Goal: Find specific page/section: Find specific page/section

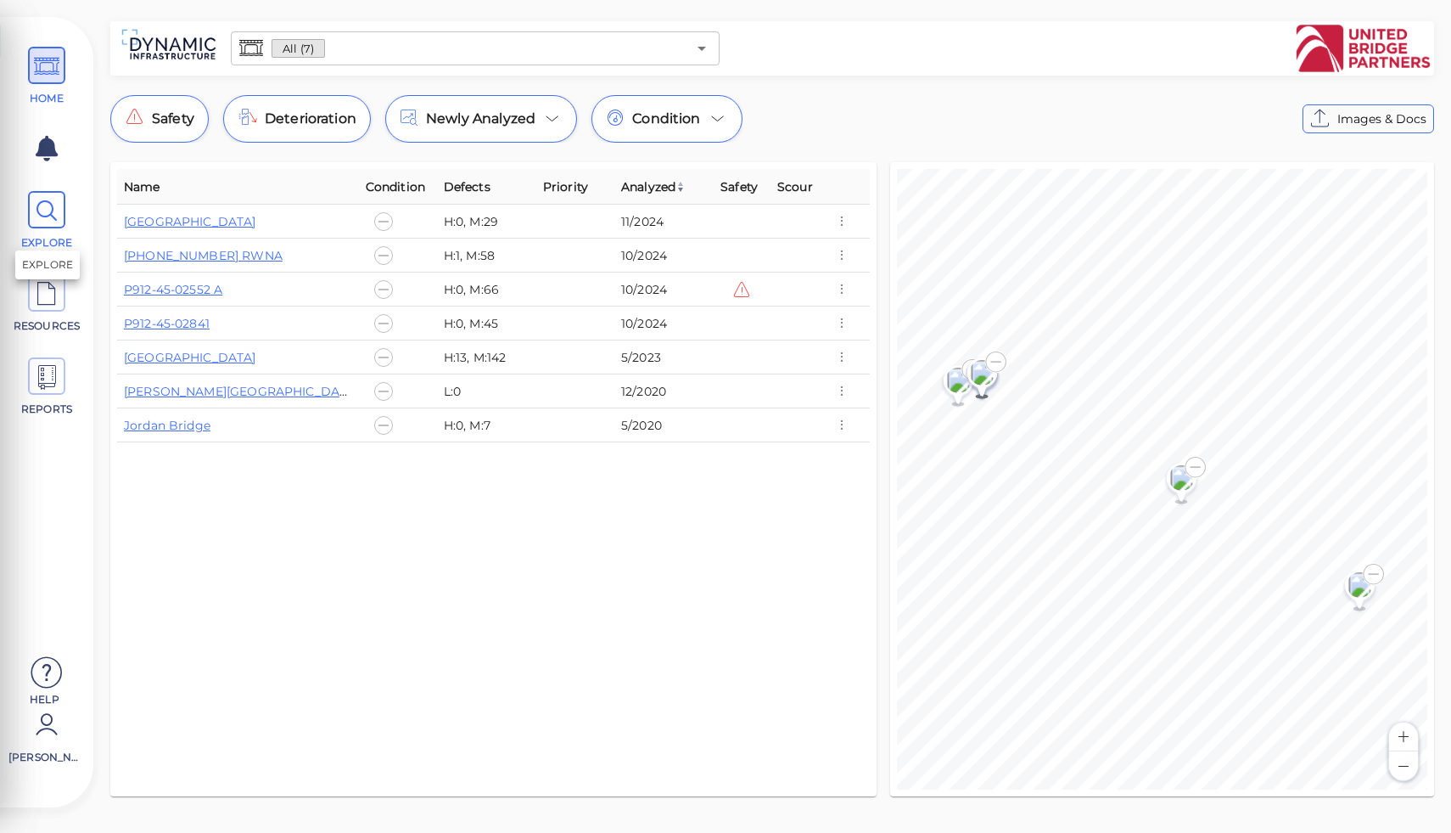
click at [66, 235] on span "EXPLORE" at bounding box center [47, 242] width 72 height 15
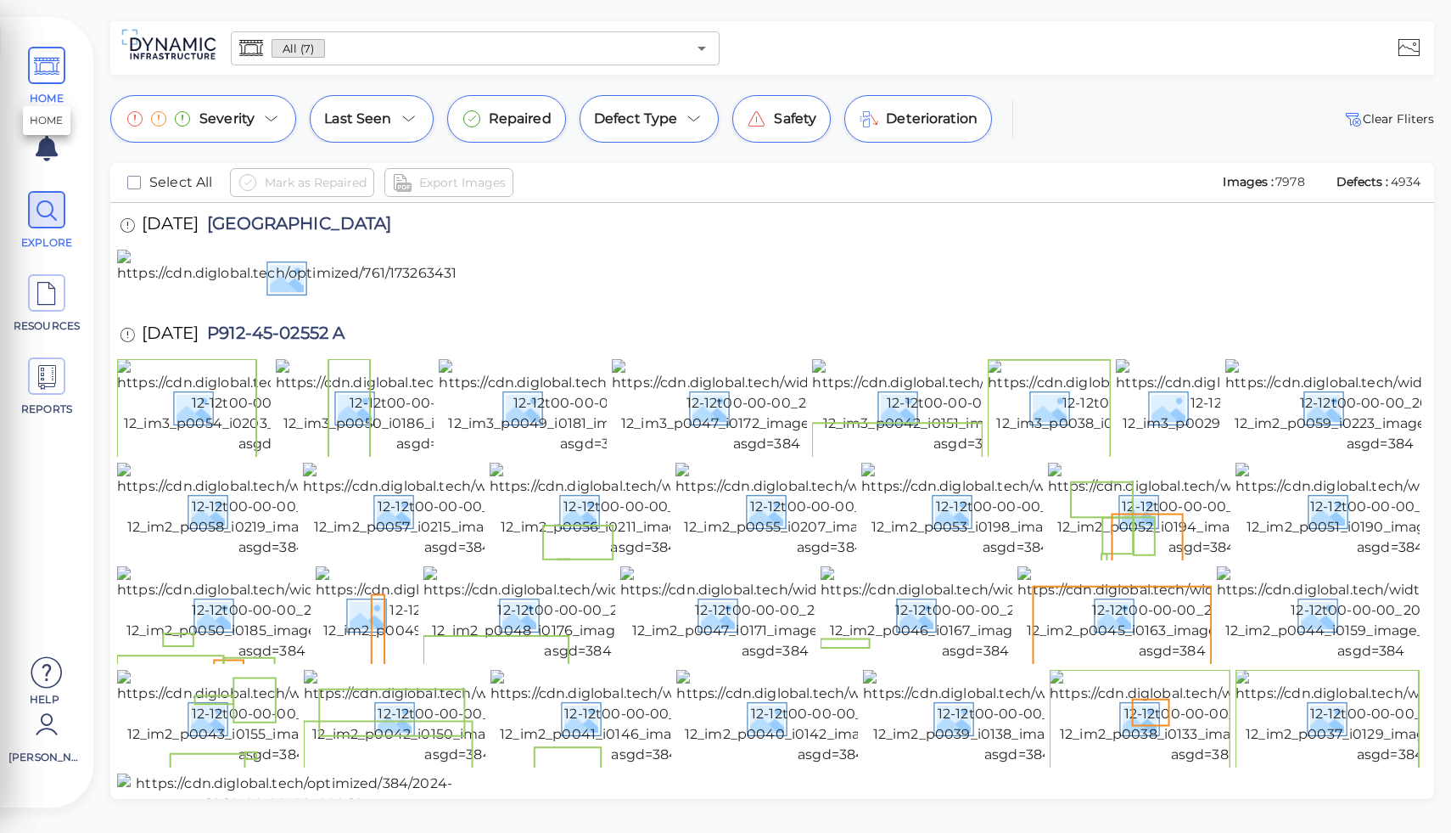
click at [49, 75] on icon at bounding box center [46, 67] width 25 height 38
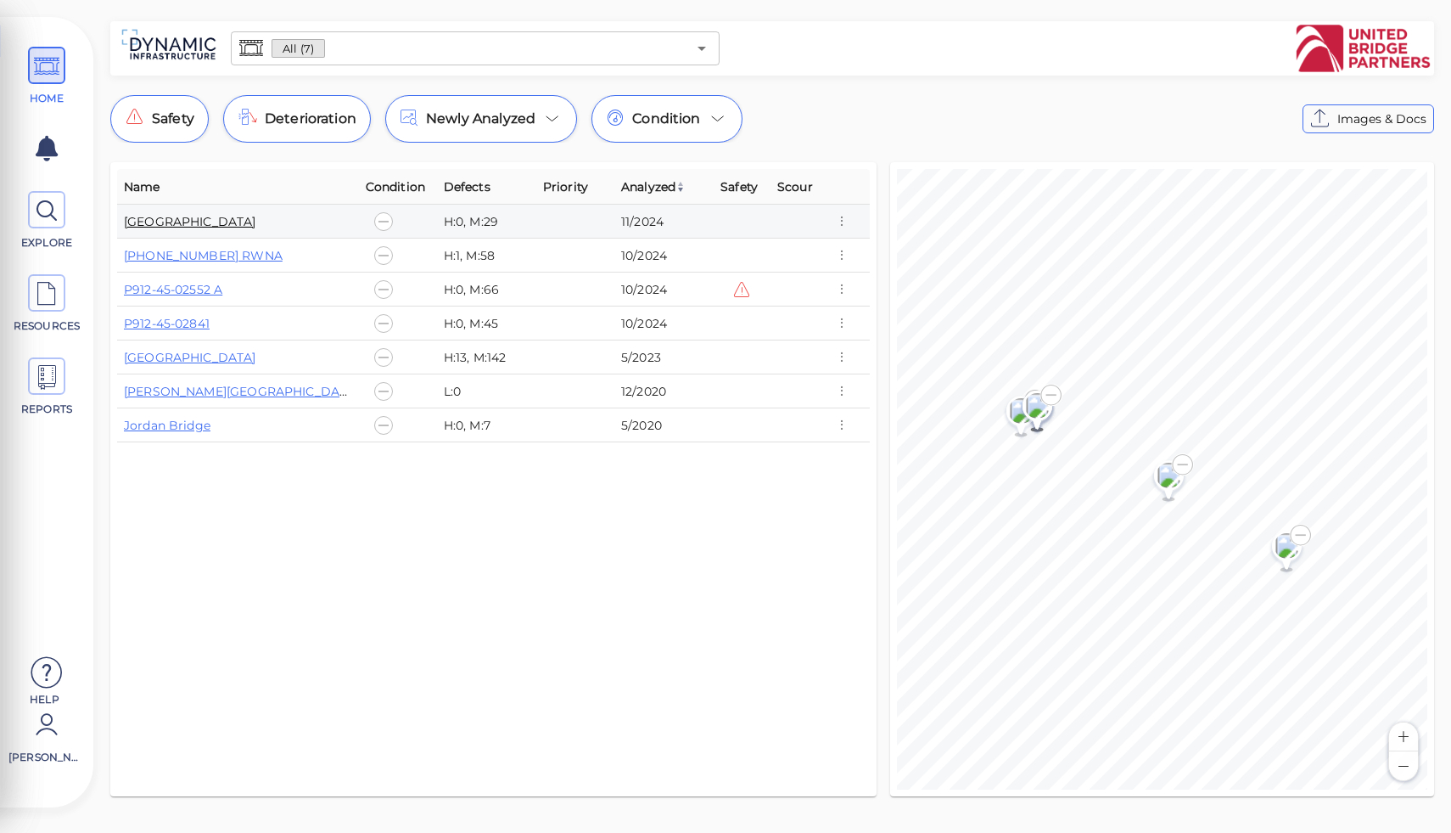
click at [217, 219] on link "Houbolt Road Extension" at bounding box center [190, 221] width 132 height 15
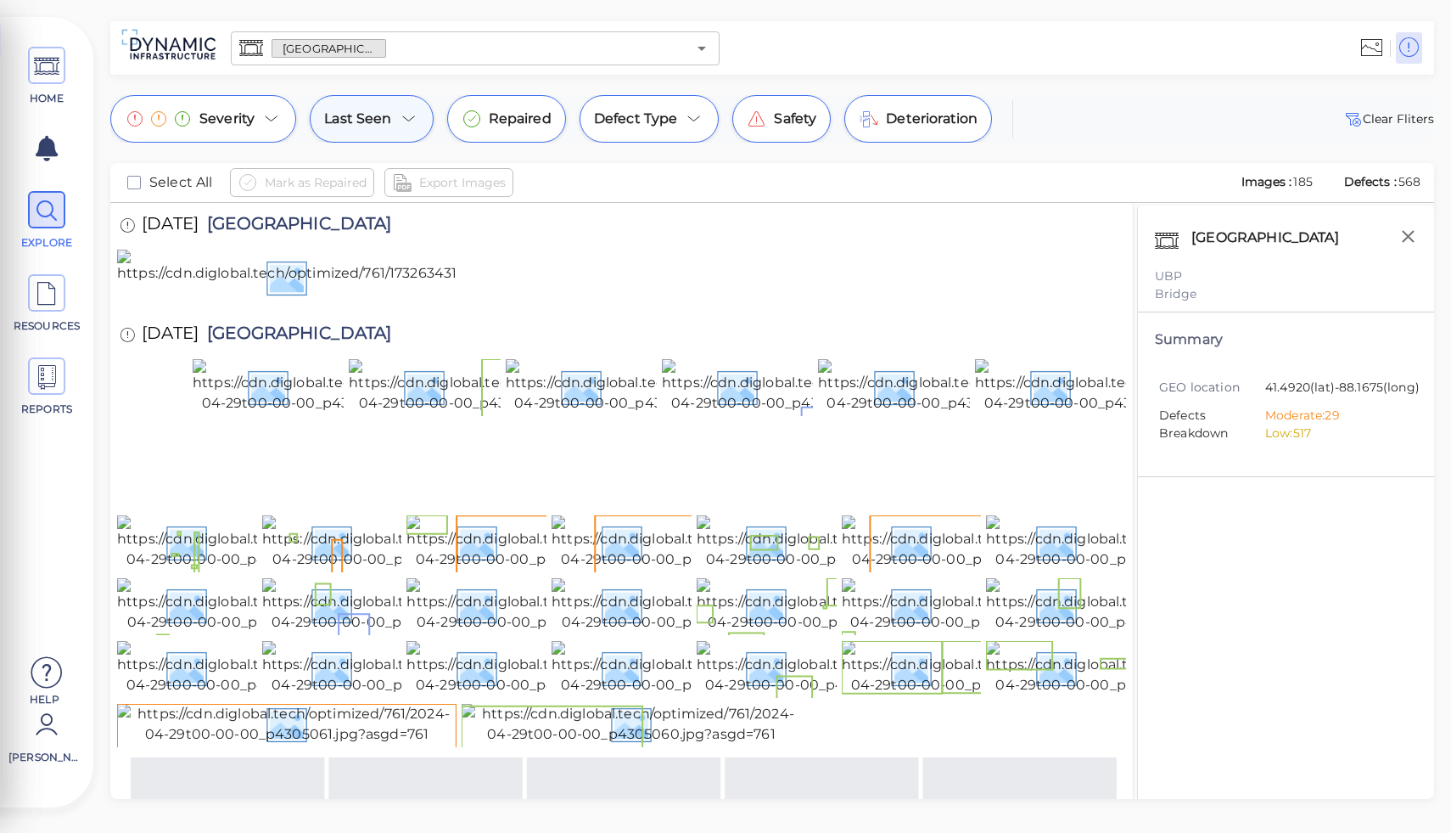
click at [355, 112] on span "Last Seen" at bounding box center [357, 119] width 67 height 20
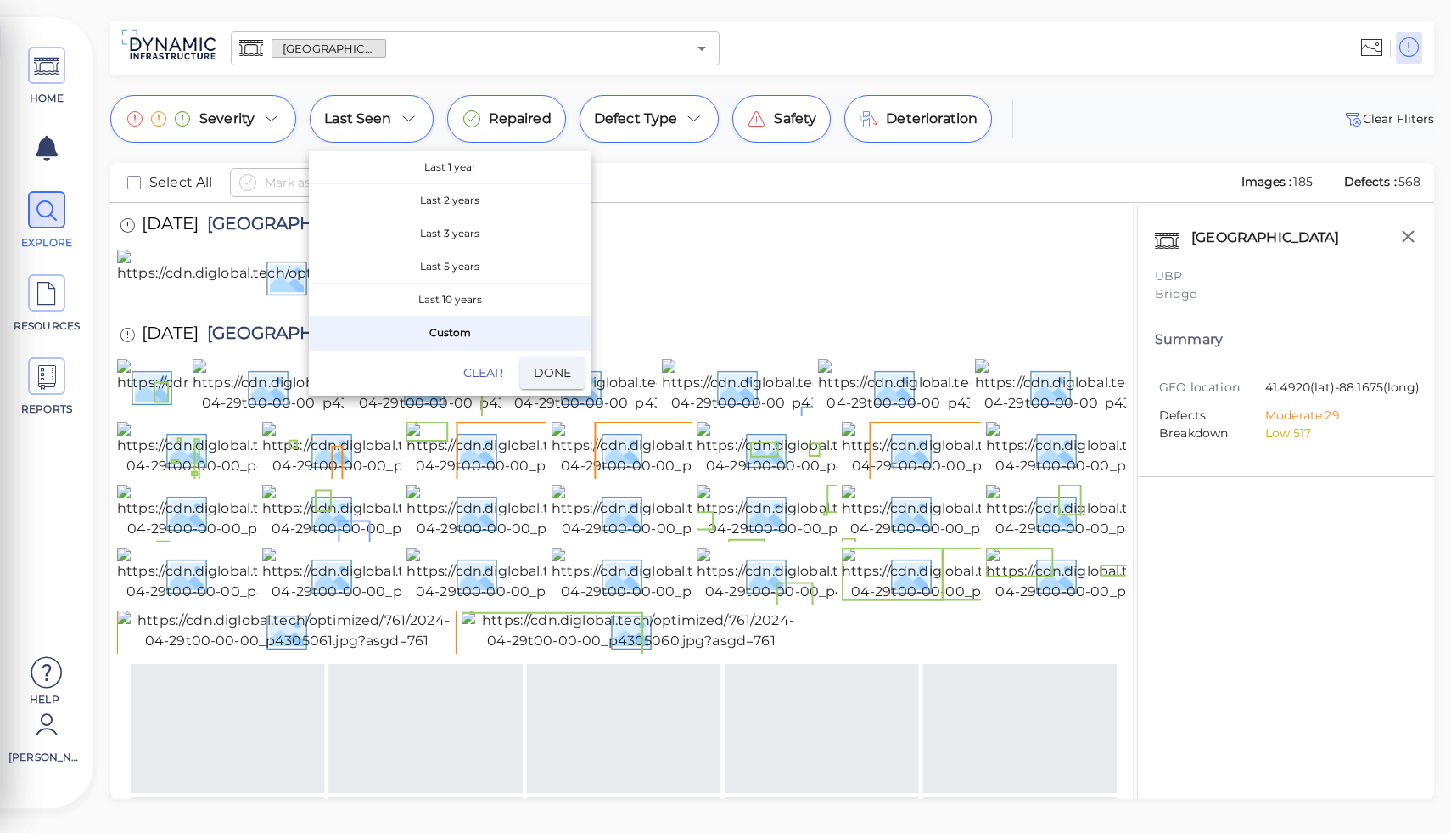
click at [648, 115] on div at bounding box center [725, 416] width 1451 height 833
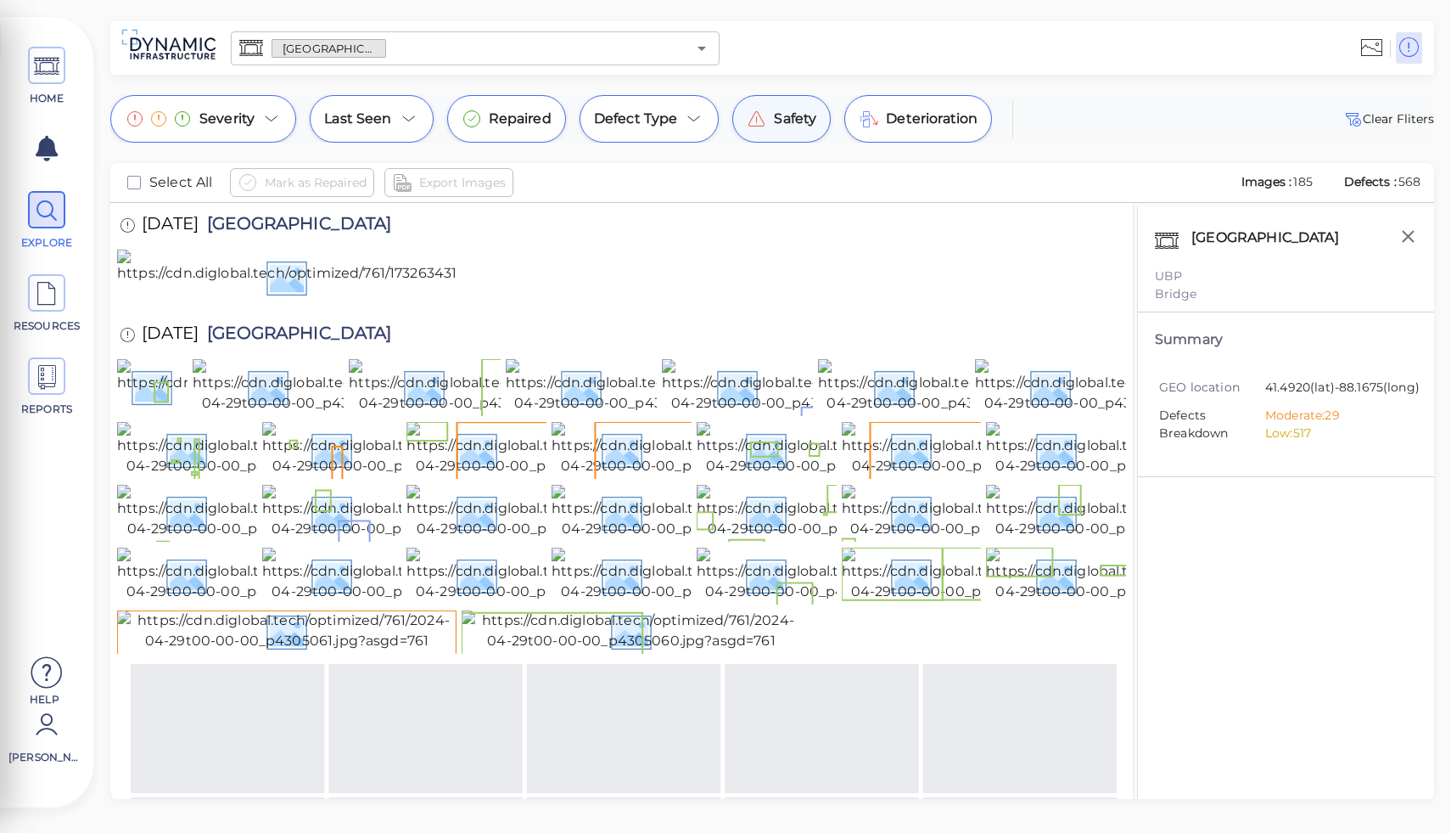
click at [783, 109] on span "Safety" at bounding box center [795, 119] width 42 height 20
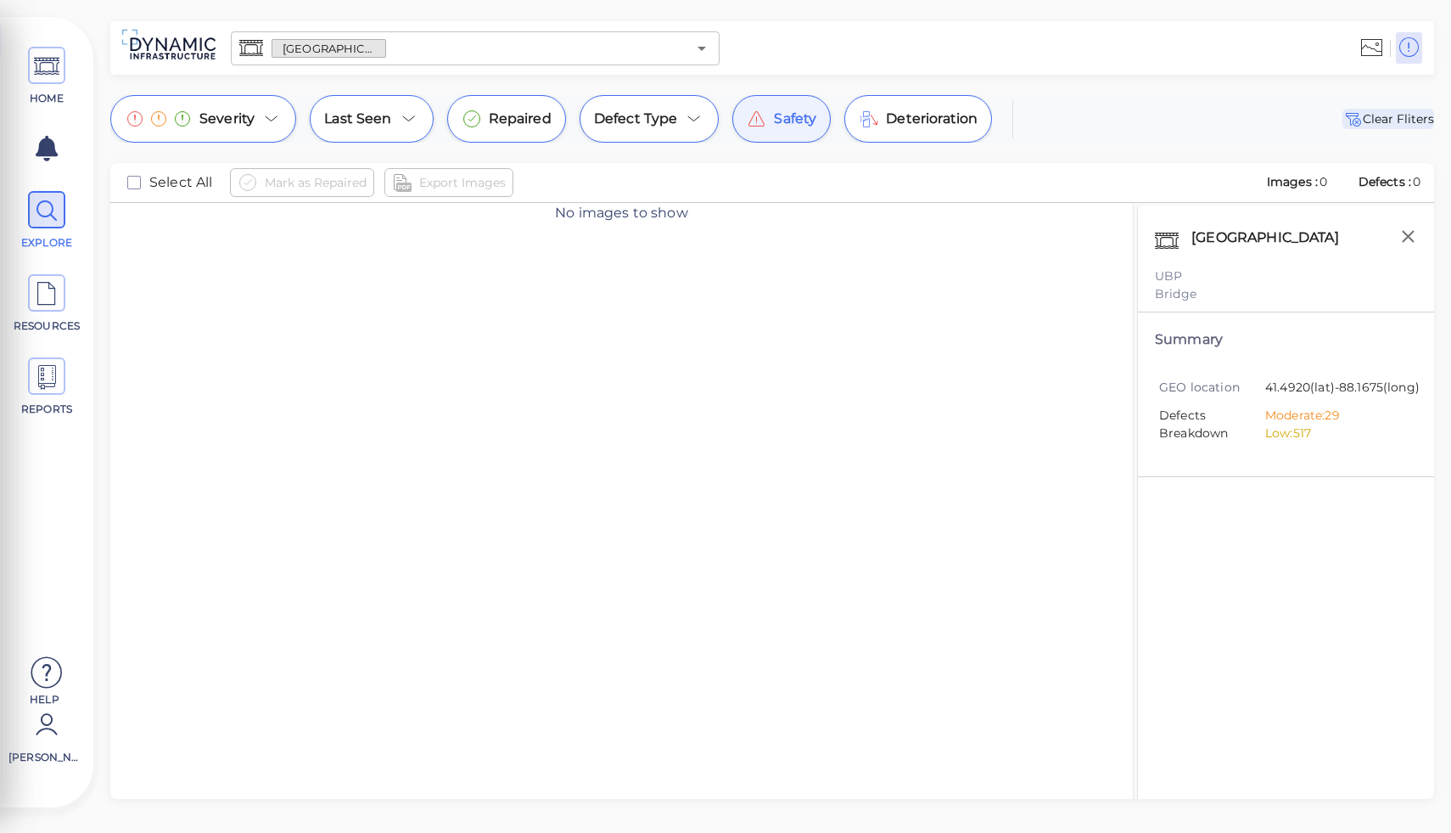
click at [1378, 127] on span "Clear Fliters" at bounding box center [1389, 119] width 92 height 20
